Goal: Information Seeking & Learning: Learn about a topic

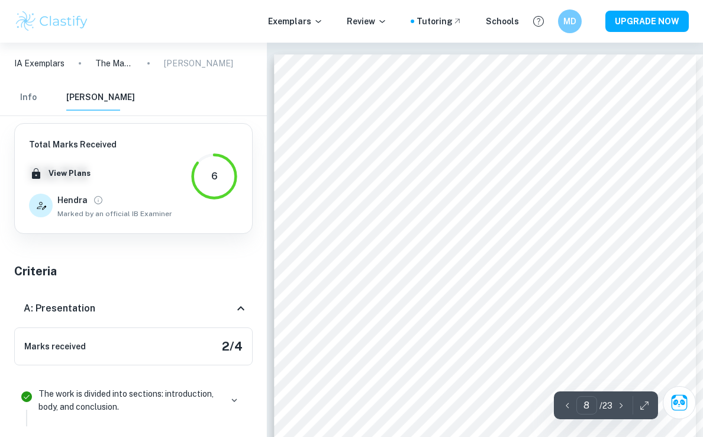
scroll to position [4654, 0]
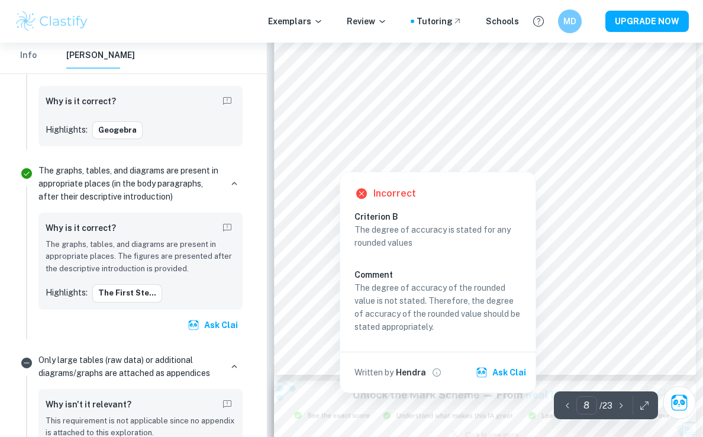
click at [350, 164] on div at bounding box center [340, 163] width 92 height 12
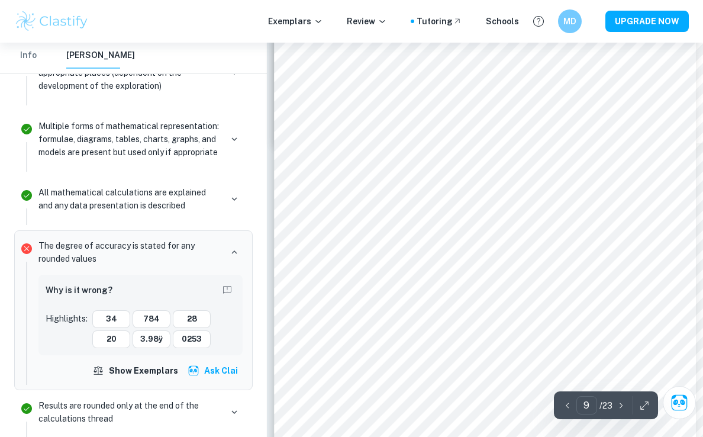
scroll to position [4620, 0]
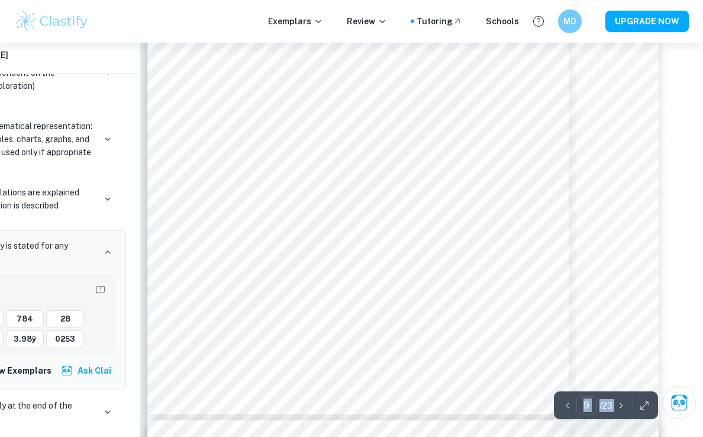
scroll to position [5297, 127]
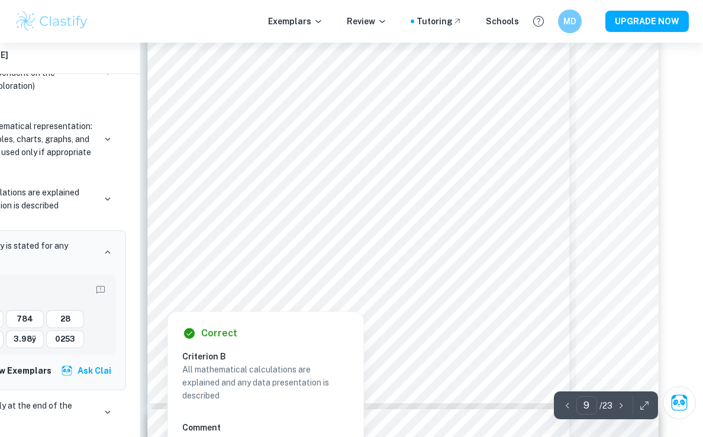
drag, startPoint x: 393, startPoint y: 237, endPoint x: 212, endPoint y: 241, distance: 181.1
click at [212, 241] on div at bounding box center [273, 235] width 467 height 15
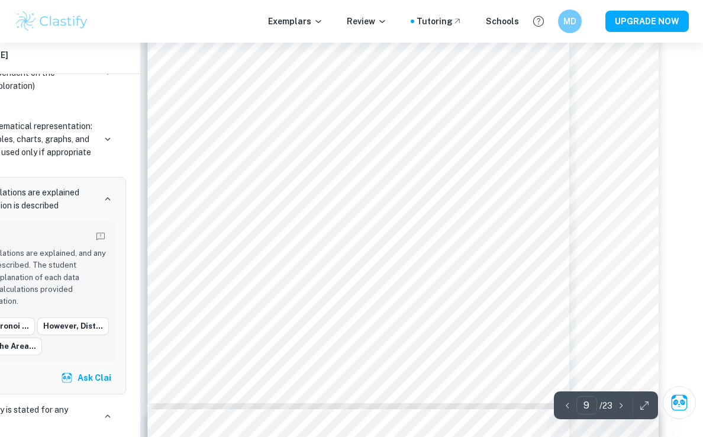
scroll to position [2589, 0]
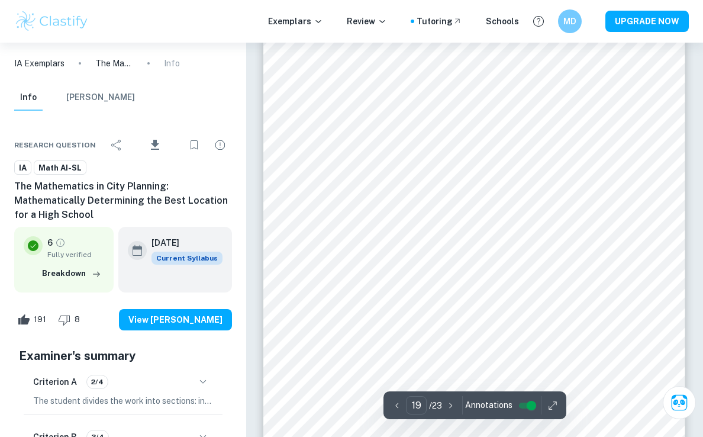
scroll to position [10589, 0]
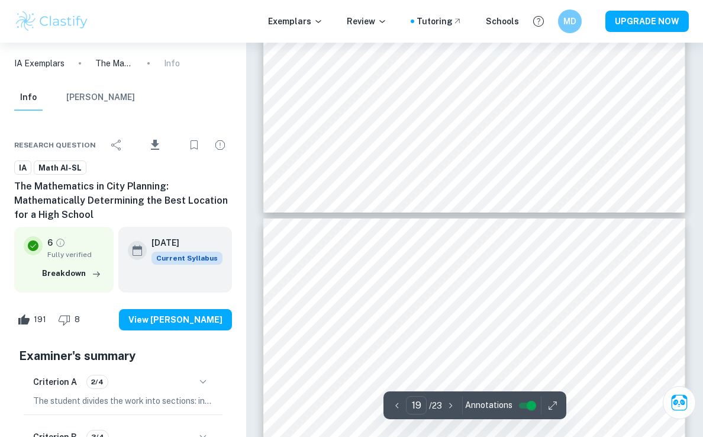
type input "18"
